Goal: Task Accomplishment & Management: Manage account settings

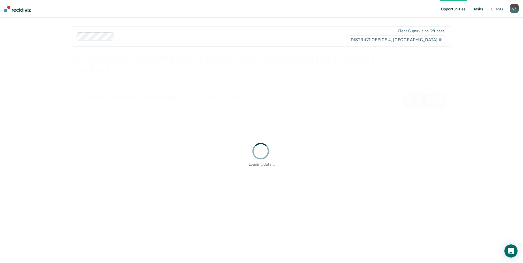
click at [481, 13] on link "Tasks" at bounding box center [478, 9] width 12 height 18
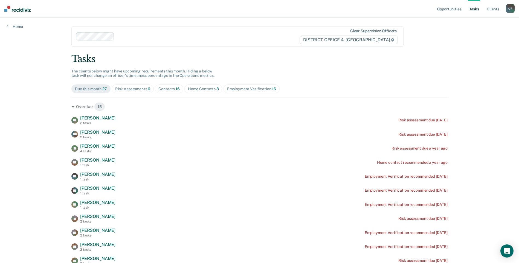
click at [171, 91] on div "Contacts 16" at bounding box center [168, 89] width 21 height 5
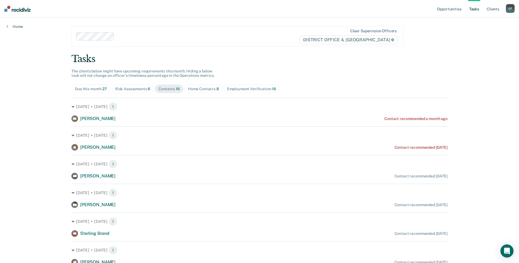
click at [132, 91] on span "Risk Assessments 6" at bounding box center [133, 89] width 42 height 9
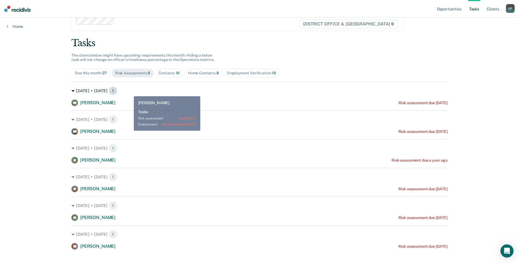
scroll to position [24, 0]
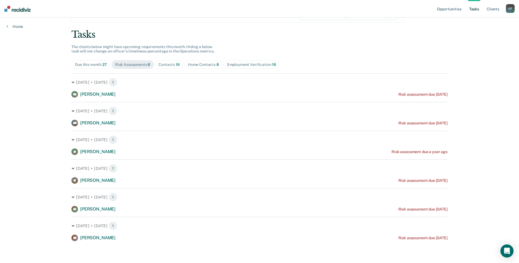
click at [440, 124] on div "Risk assessment due [DATE]" at bounding box center [423, 123] width 49 height 5
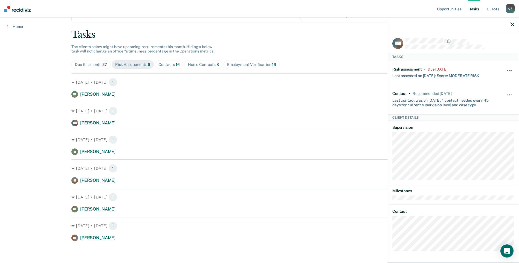
click at [507, 70] on button "button" at bounding box center [509, 73] width 9 height 9
click at [497, 106] on button "30 days" at bounding box center [494, 105] width 39 height 9
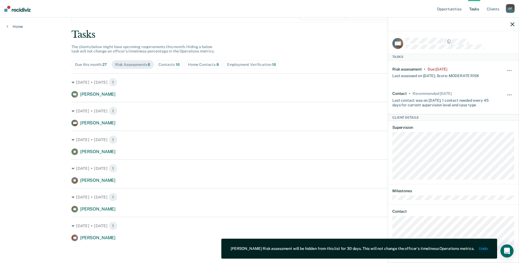
scroll to position [0, 0]
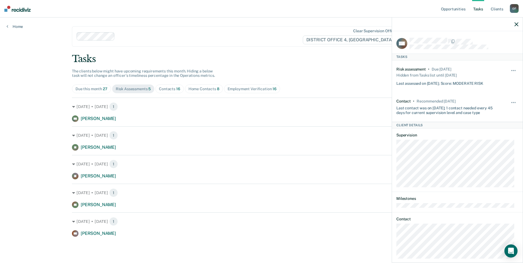
click at [177, 89] on span "16" at bounding box center [178, 89] width 4 height 4
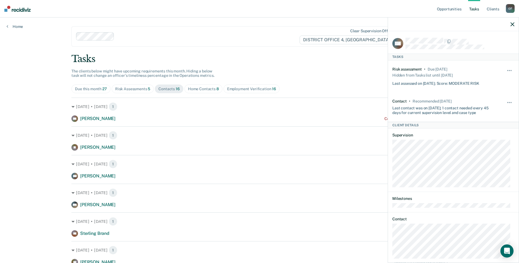
click at [514, 25] on div at bounding box center [453, 25] width 131 height 14
click at [512, 23] on icon "button" at bounding box center [513, 24] width 4 height 4
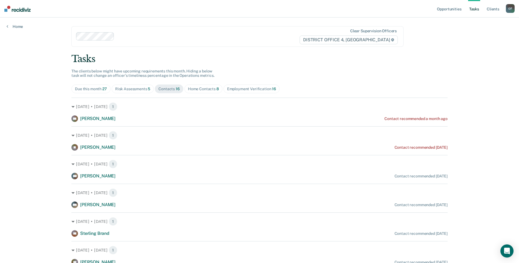
click at [441, 120] on div "Contact recommended a month ago" at bounding box center [416, 119] width 63 height 5
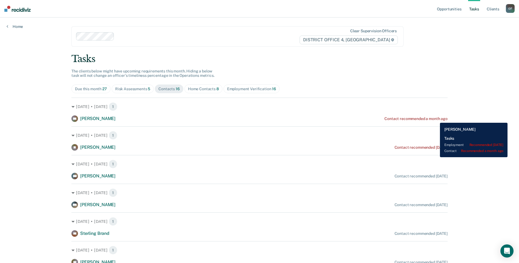
click at [435, 119] on div "Contact recommended a month ago" at bounding box center [416, 119] width 63 height 5
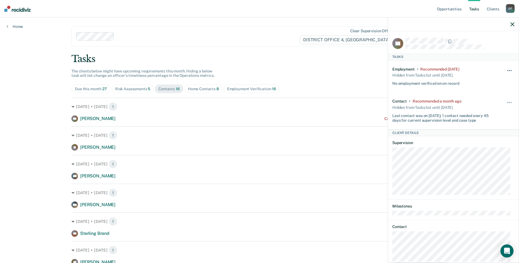
click at [506, 69] on button "button" at bounding box center [509, 73] width 9 height 9
click at [486, 105] on button "30 days" at bounding box center [494, 105] width 39 height 9
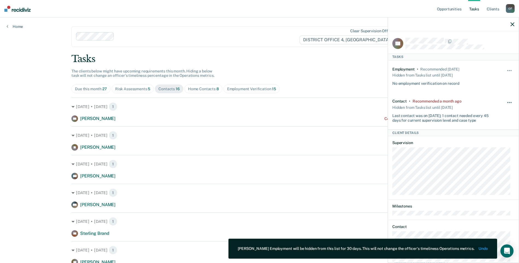
click at [505, 102] on button "button" at bounding box center [509, 105] width 9 height 9
click at [490, 136] on button "30 days" at bounding box center [494, 137] width 39 height 9
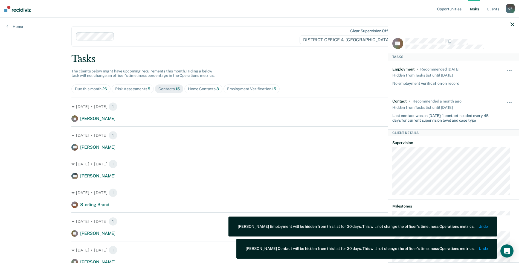
click at [512, 24] on icon "button" at bounding box center [513, 24] width 4 height 4
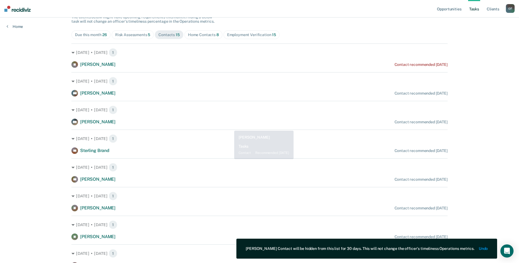
scroll to position [55, 0]
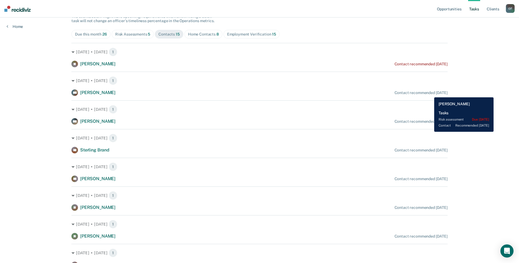
click at [430, 93] on div "Contact recommended [DATE]" at bounding box center [421, 93] width 53 height 5
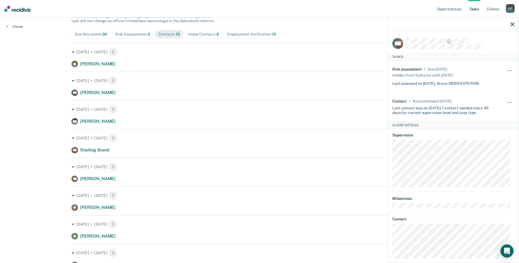
click at [505, 68] on div "Unhide" at bounding box center [509, 76] width 9 height 19
click at [505, 71] on button "button" at bounding box center [509, 73] width 9 height 9
click at [320, 31] on div "Due this month 26 Risk Assessments 5 Contacts 15 Home Contacts 8 Employment Ver…" at bounding box center [259, 34] width 376 height 9
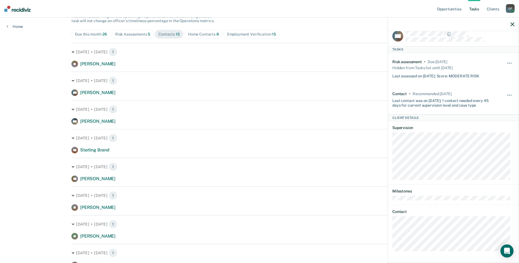
scroll to position [0, 0]
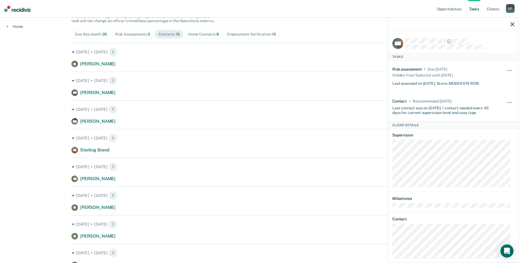
click at [510, 25] on div at bounding box center [453, 25] width 131 height 14
click at [512, 25] on icon "button" at bounding box center [513, 24] width 4 height 4
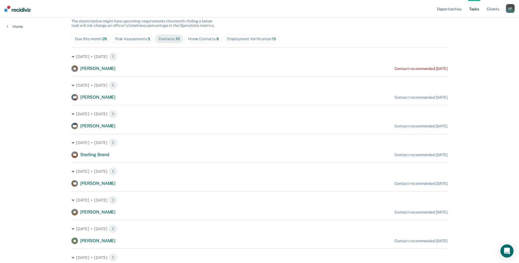
scroll to position [109, 0]
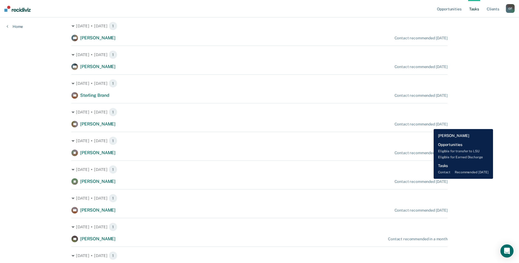
click at [430, 125] on div "Contact recommended [DATE]" at bounding box center [421, 124] width 53 height 5
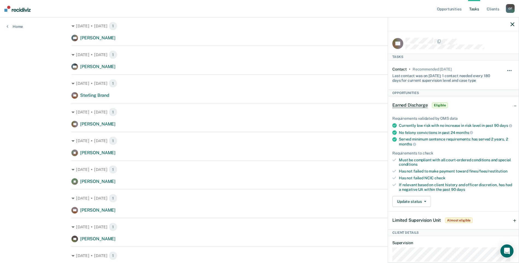
click at [508, 71] on button "button" at bounding box center [509, 73] width 9 height 9
click at [490, 97] on button "7 days" at bounding box center [494, 96] width 39 height 9
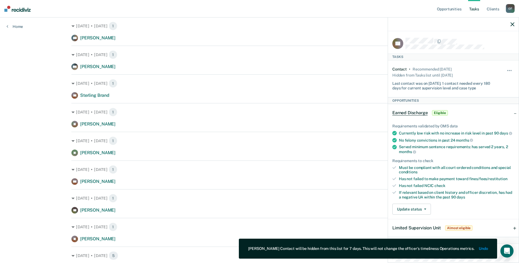
click at [511, 25] on icon "button" at bounding box center [513, 24] width 4 height 4
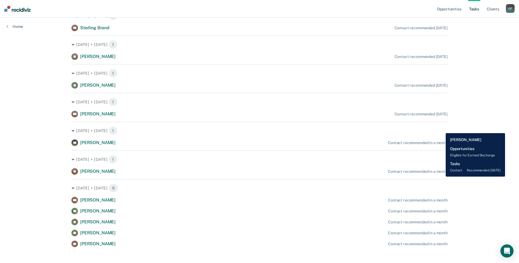
scroll to position [183, 0]
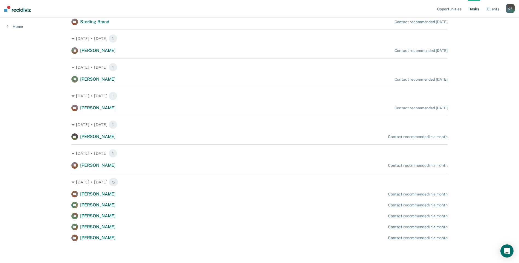
click at [424, 138] on div "Contact recommended in a month" at bounding box center [418, 137] width 60 height 5
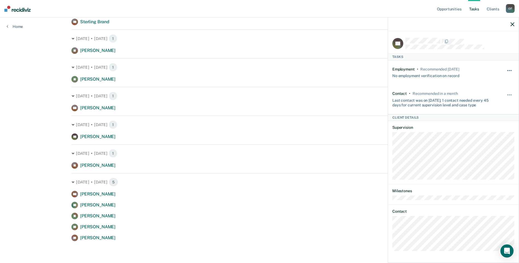
click at [509, 69] on button "button" at bounding box center [509, 73] width 9 height 9
click at [489, 96] on button "7 days" at bounding box center [494, 96] width 39 height 9
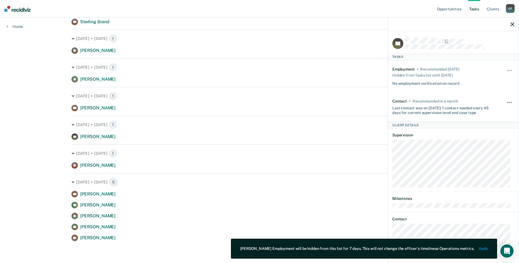
click at [505, 102] on button "button" at bounding box center [509, 105] width 9 height 9
click at [482, 125] on button "7 days" at bounding box center [494, 129] width 39 height 9
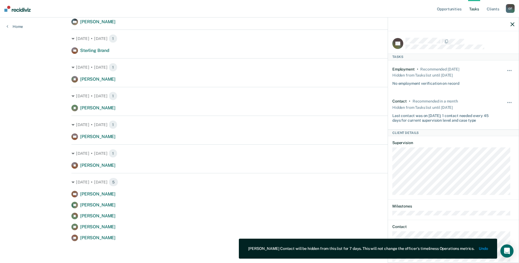
click at [32, 143] on div "Opportunities Tasks Client s Oweid, [PERSON_NAME] O F Profile How it works Log …" at bounding box center [259, 55] width 519 height 418
click at [514, 25] on icon "button" at bounding box center [513, 24] width 4 height 4
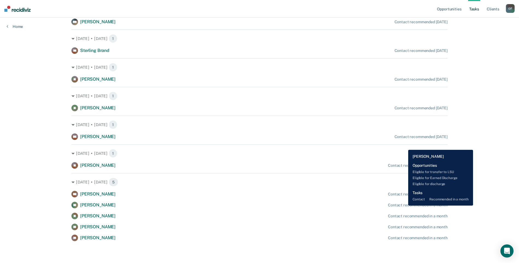
click at [404, 206] on div "Contact recommended in a month" at bounding box center [418, 205] width 60 height 5
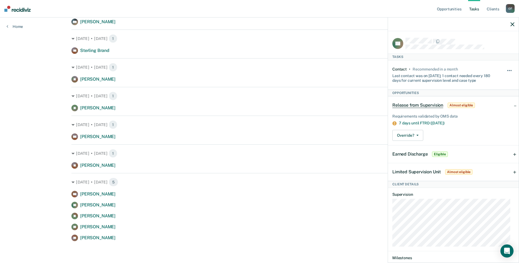
click at [506, 70] on button "button" at bounding box center [509, 73] width 9 height 9
click at [494, 97] on button "7 days" at bounding box center [494, 96] width 39 height 9
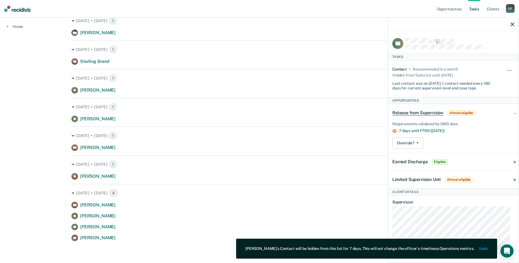
scroll to position [143, 0]
click at [511, 161] on div "Earned Discharge Eligible" at bounding box center [453, 162] width 131 height 18
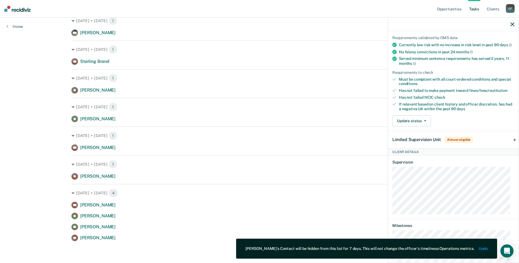
scroll to position [109, 0]
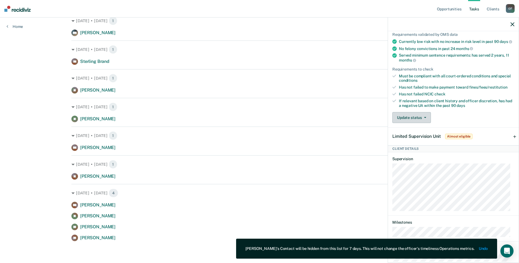
click at [424, 123] on button "Update status" at bounding box center [411, 117] width 39 height 11
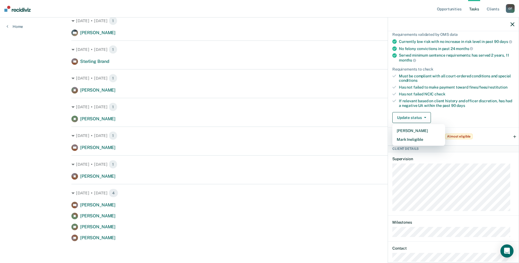
click at [8, 159] on div "Opportunities Tasks Client s Oweid, [PERSON_NAME] O F Profile How it works Log …" at bounding box center [259, 60] width 519 height 407
click at [511, 24] on icon "button" at bounding box center [513, 24] width 4 height 4
